Goal: Task Accomplishment & Management: Manage account settings

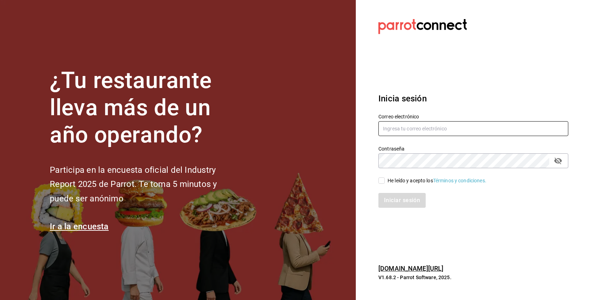
click at [397, 132] on input "text" at bounding box center [473, 128] width 190 height 15
click at [400, 179] on div "He leído y acepto los Términos y condiciones." at bounding box center [437, 180] width 99 height 7
click at [385, 179] on input "He leído y acepto los Términos y condiciones." at bounding box center [381, 180] width 6 height 6
checkbox input "true"
click at [402, 126] on input "text" at bounding box center [473, 128] width 190 height 15
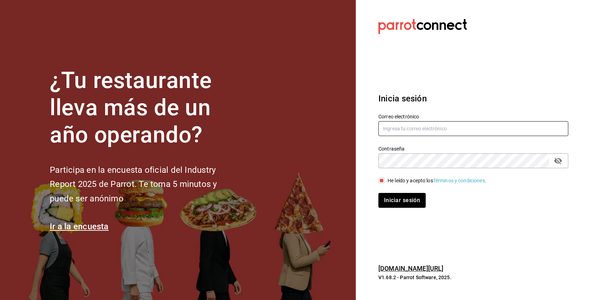
paste input "[EMAIL_ADDRESS][DOMAIN_NAME]"
type input "[EMAIL_ADDRESS][DOMAIN_NAME]"
click at [378, 193] on button "Iniciar sesión" at bounding box center [401, 200] width 47 height 15
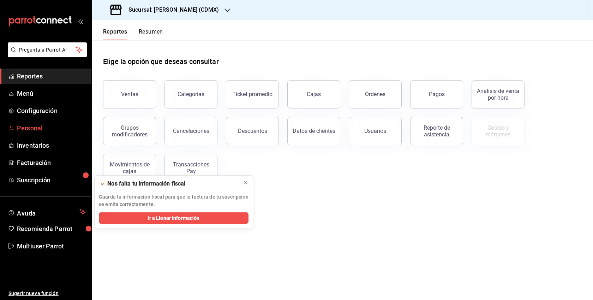
click at [33, 128] on span "Personal" at bounding box center [51, 128] width 69 height 10
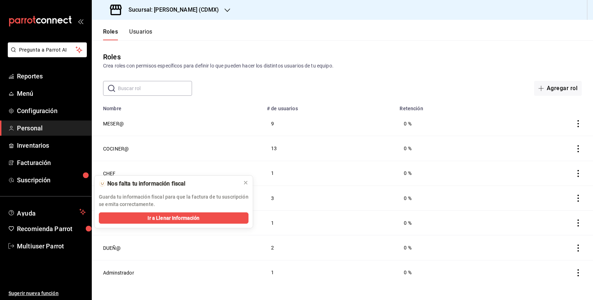
click at [149, 30] on button "Usuarios" at bounding box center [140, 34] width 23 height 12
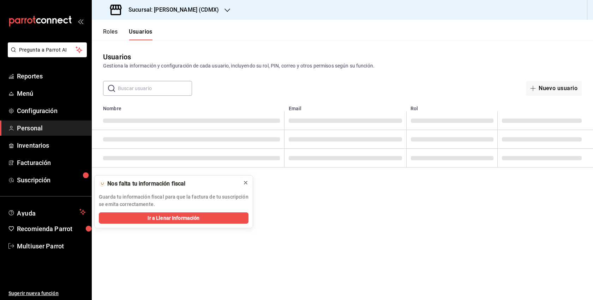
click at [245, 181] on icon at bounding box center [246, 183] width 6 height 6
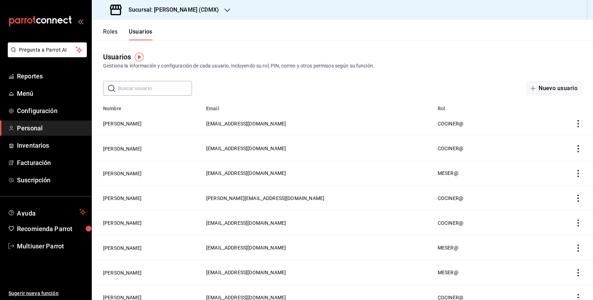
click at [148, 91] on input "text" at bounding box center [155, 88] width 74 height 14
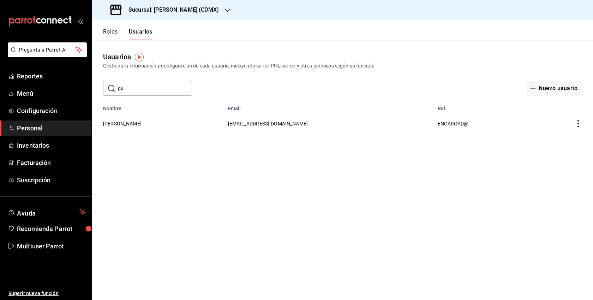
type input "g"
